Goal: Register for event/course

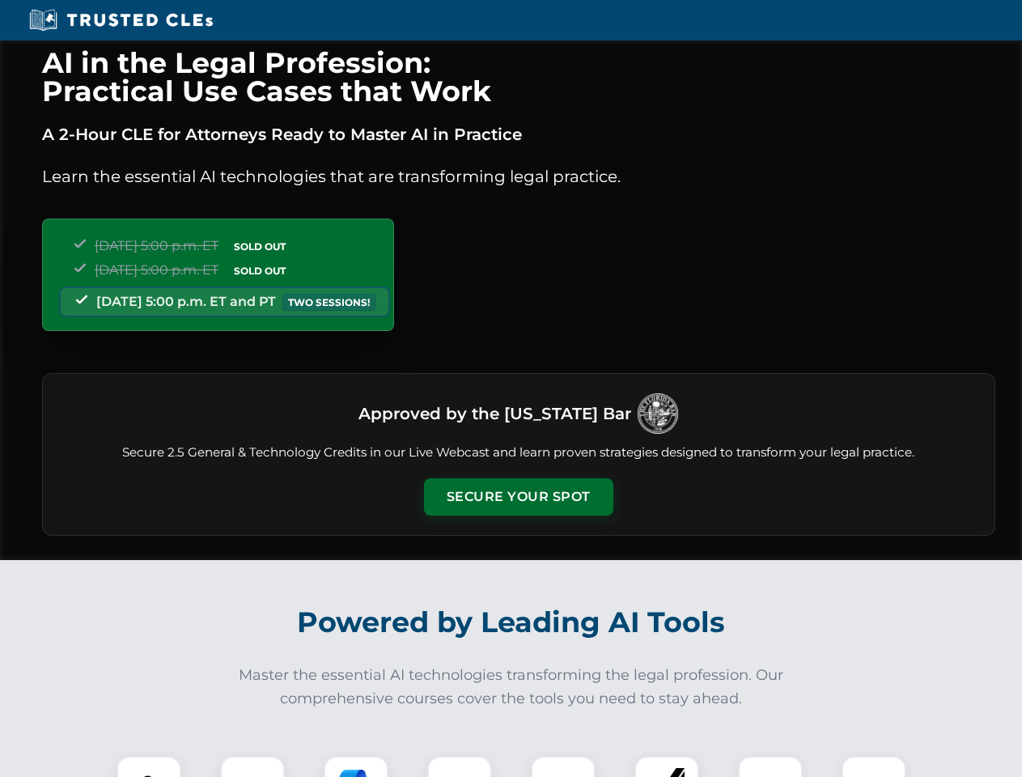
click at [518, 497] on button "Secure Your Spot" at bounding box center [518, 496] width 189 height 37
click at [149, 767] on img at bounding box center [148, 788] width 47 height 47
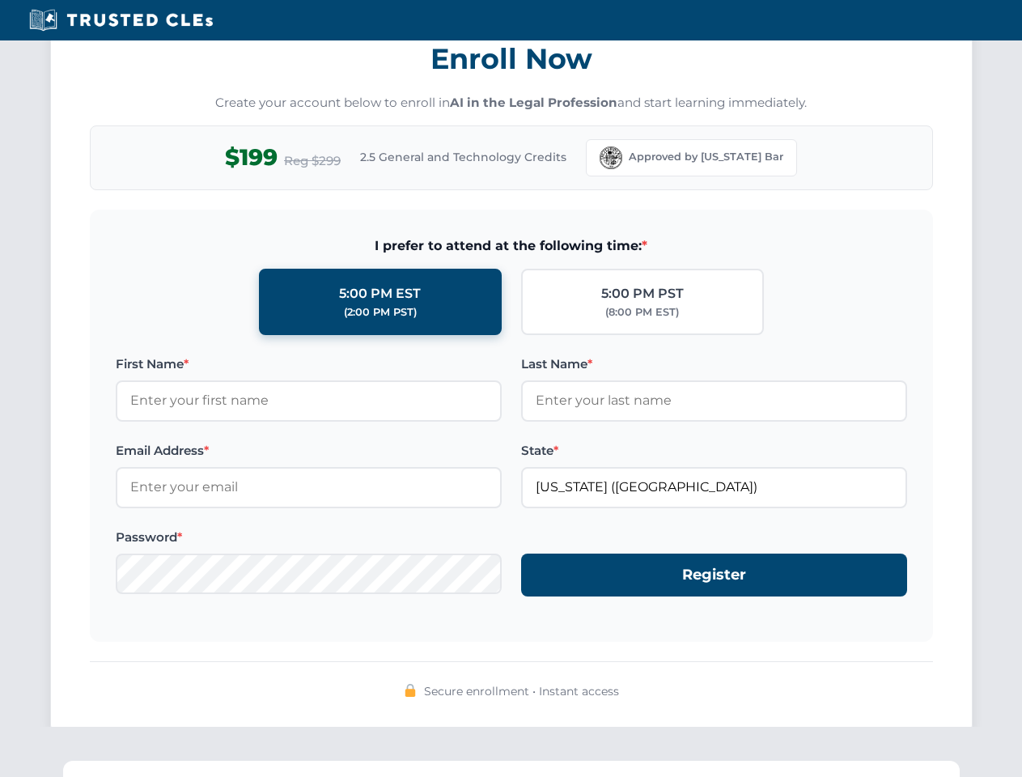
scroll to position [1589, 0]
